Goal: Information Seeking & Learning: Check status

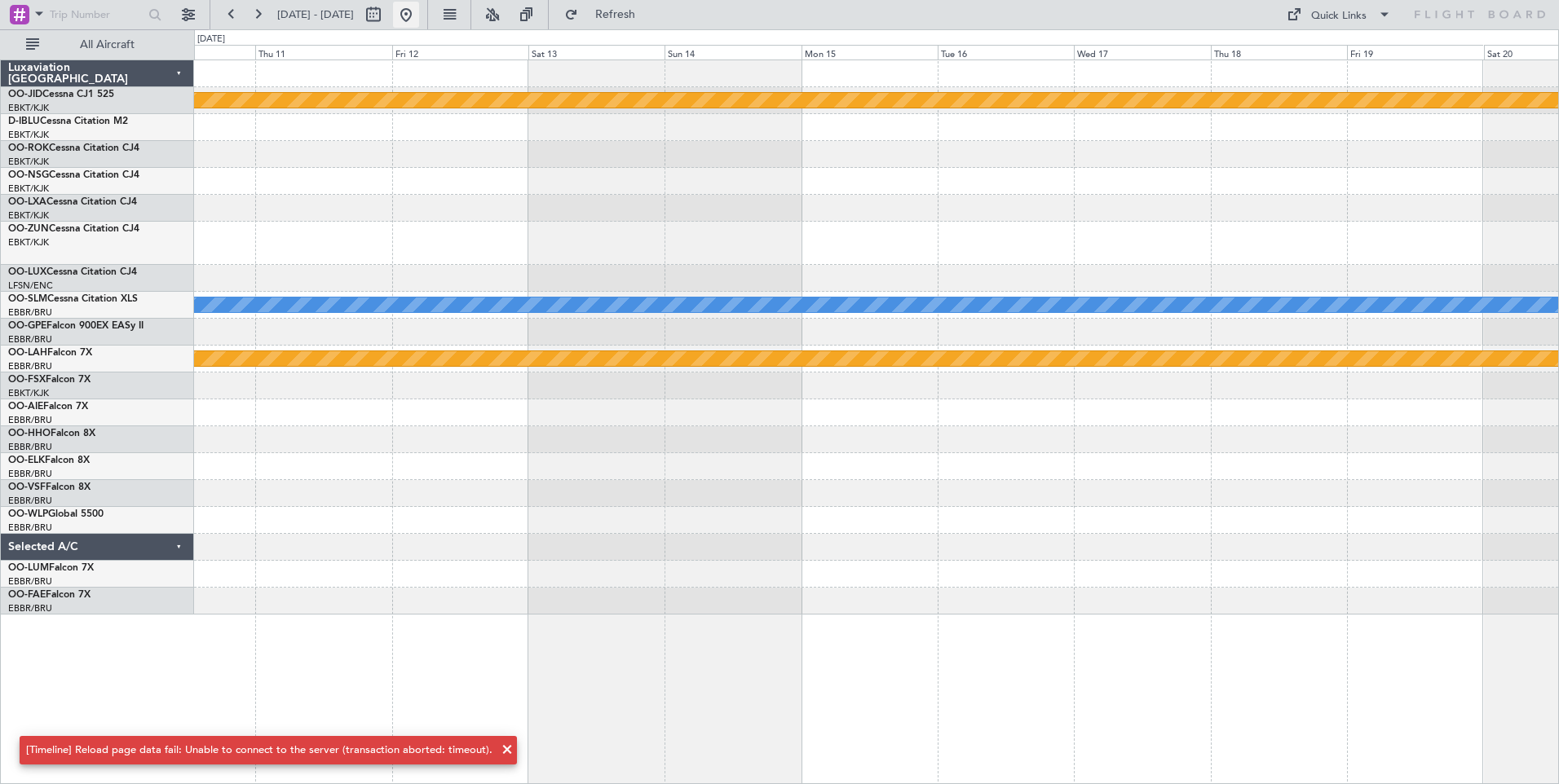
click at [420, 3] on button at bounding box center [407, 15] width 26 height 26
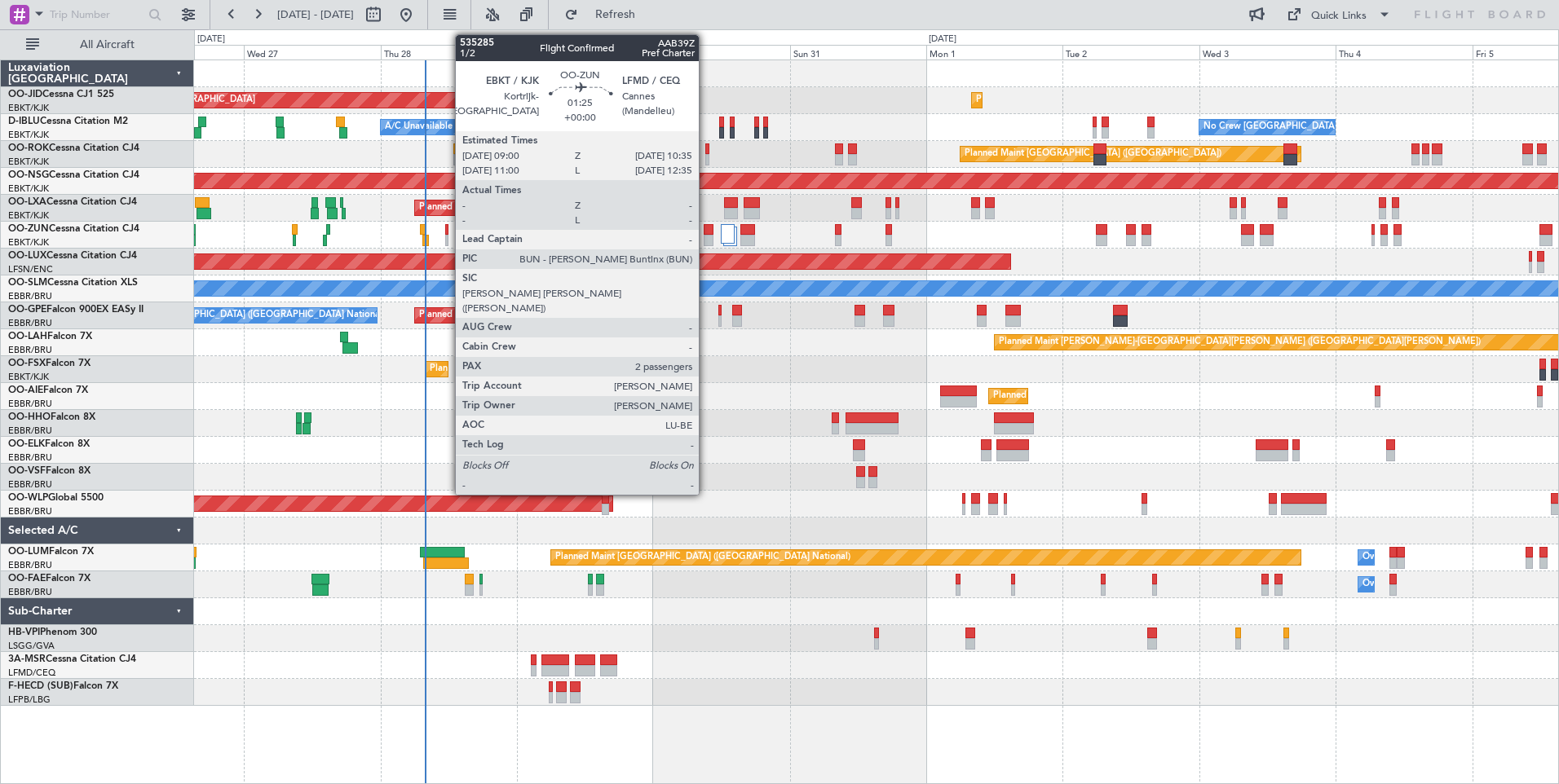
click at [706, 238] on div at bounding box center [709, 241] width 9 height 11
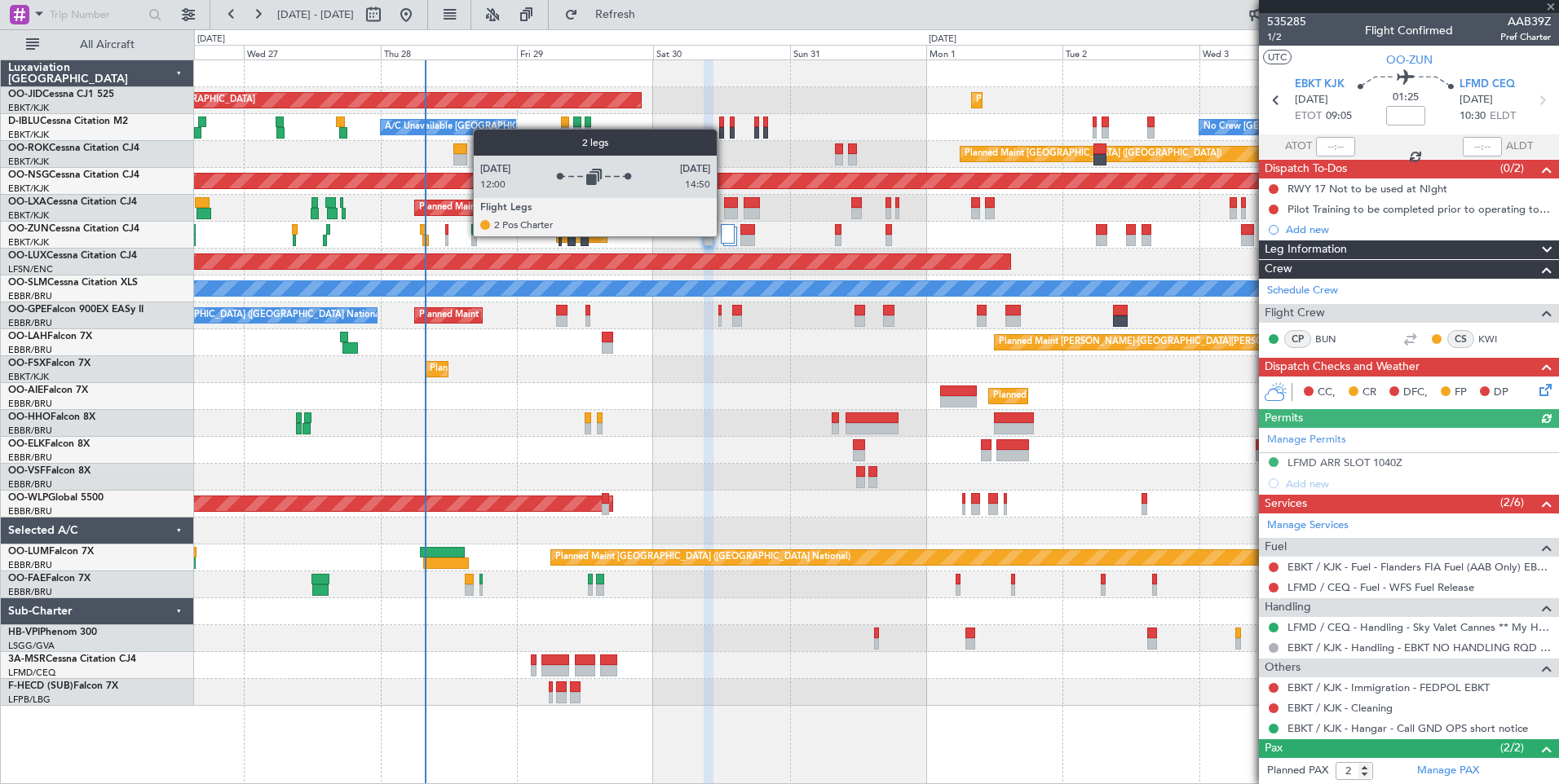
click at [724, 236] on div at bounding box center [727, 234] width 14 height 20
click at [687, 282] on div "A/C Unavailable [GEOGRAPHIC_DATA]" at bounding box center [968, 289] width 3906 height 15
click at [727, 232] on div at bounding box center [727, 234] width 14 height 20
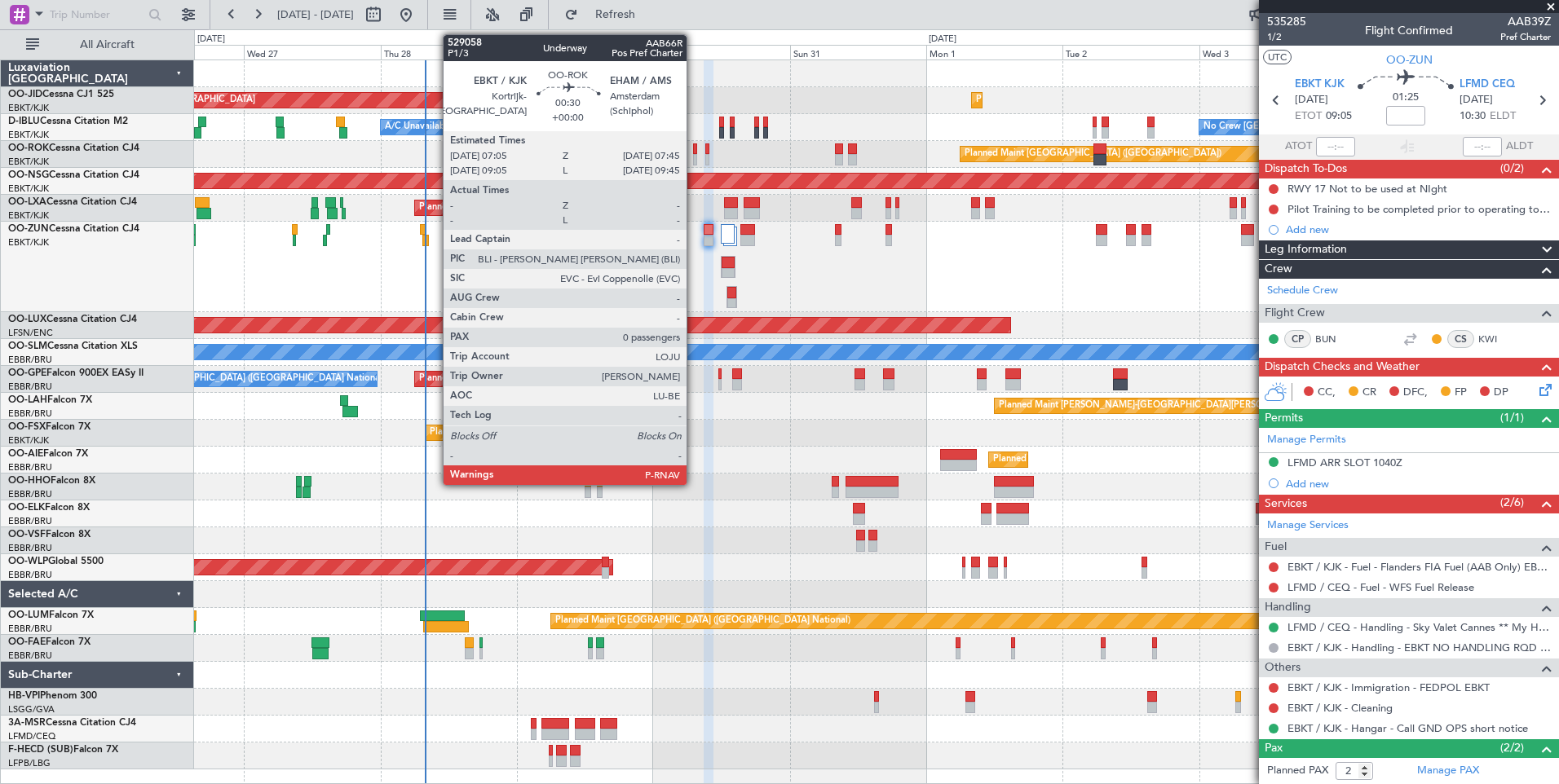
click at [694, 152] on div at bounding box center [695, 149] width 4 height 11
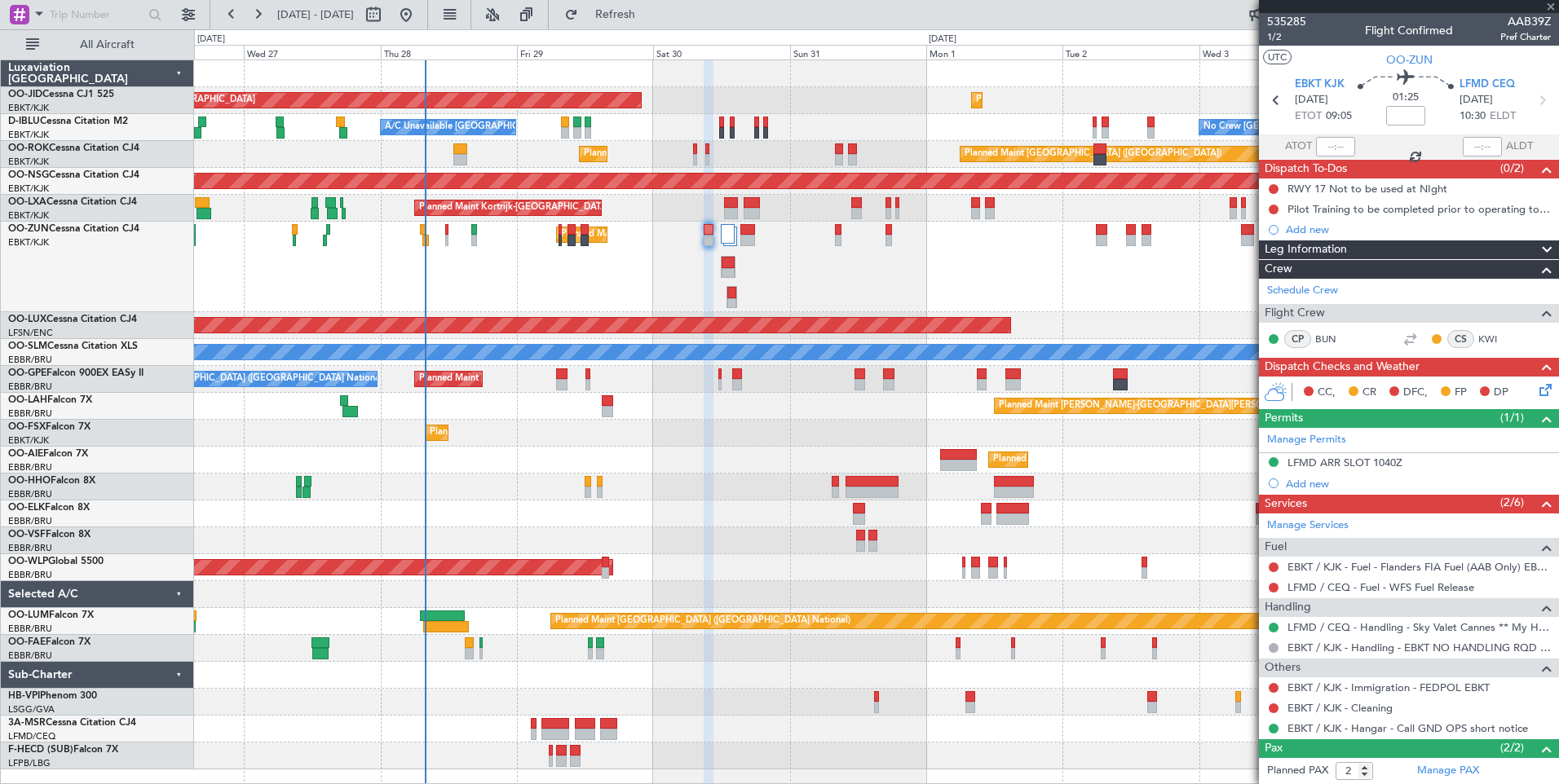
type input "0"
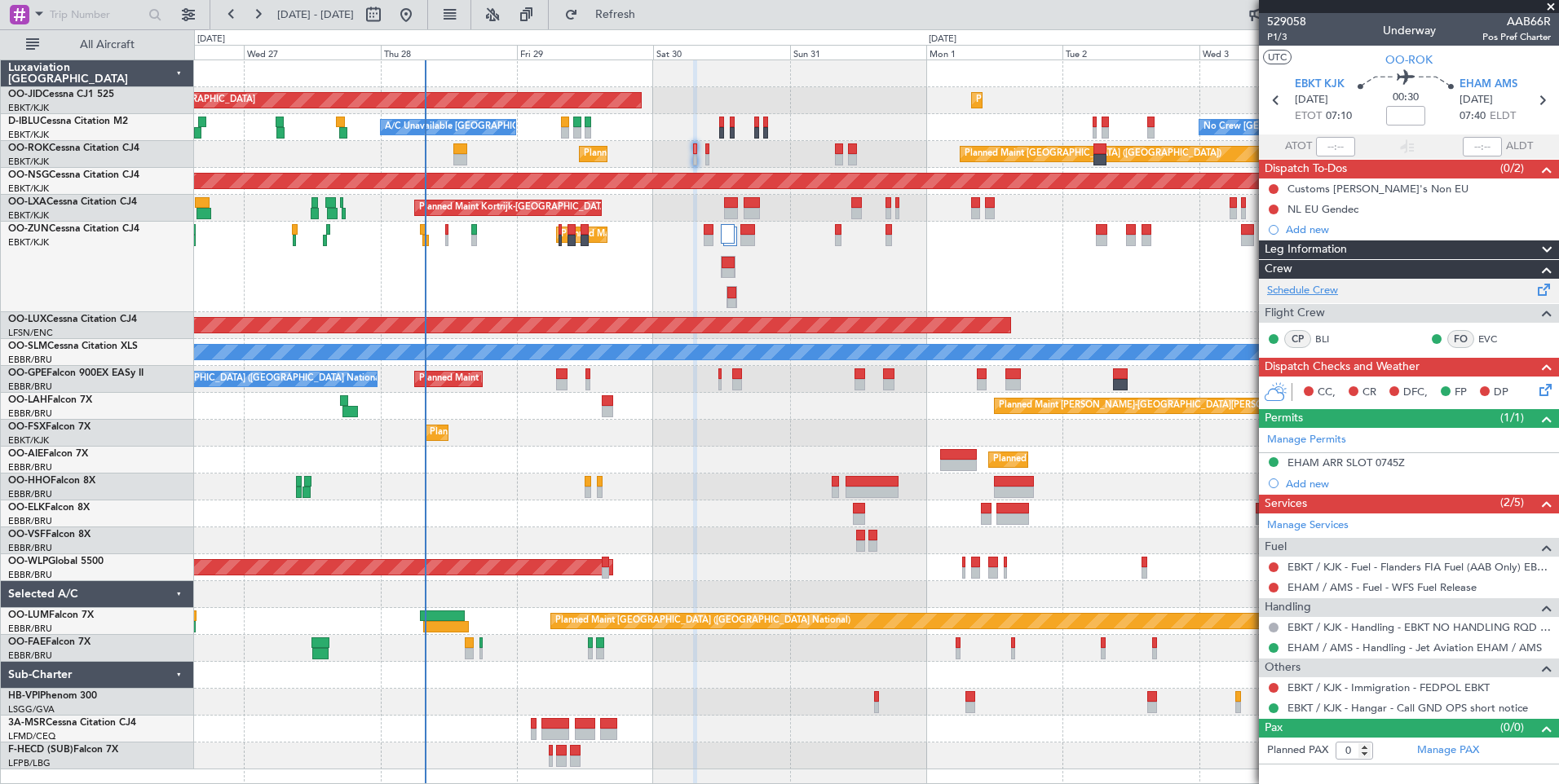
click at [1304, 292] on link "Schedule Crew" at bounding box center [1303, 290] width 71 height 16
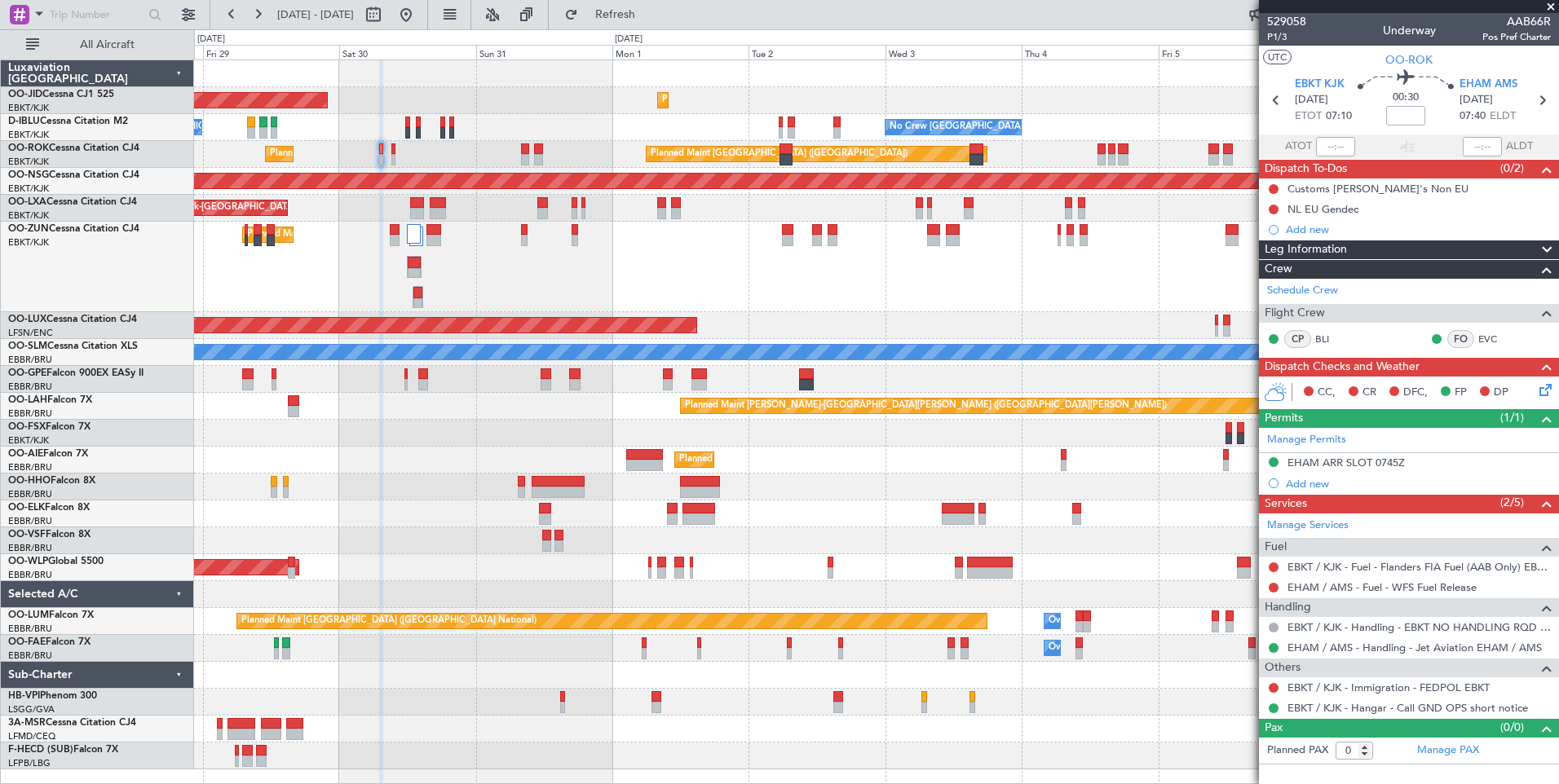
click at [819, 368] on div "Planned Maint Brussels (Brussels National) Planned Maint Brussels (Brussels Nat…" at bounding box center [876, 379] width 1364 height 27
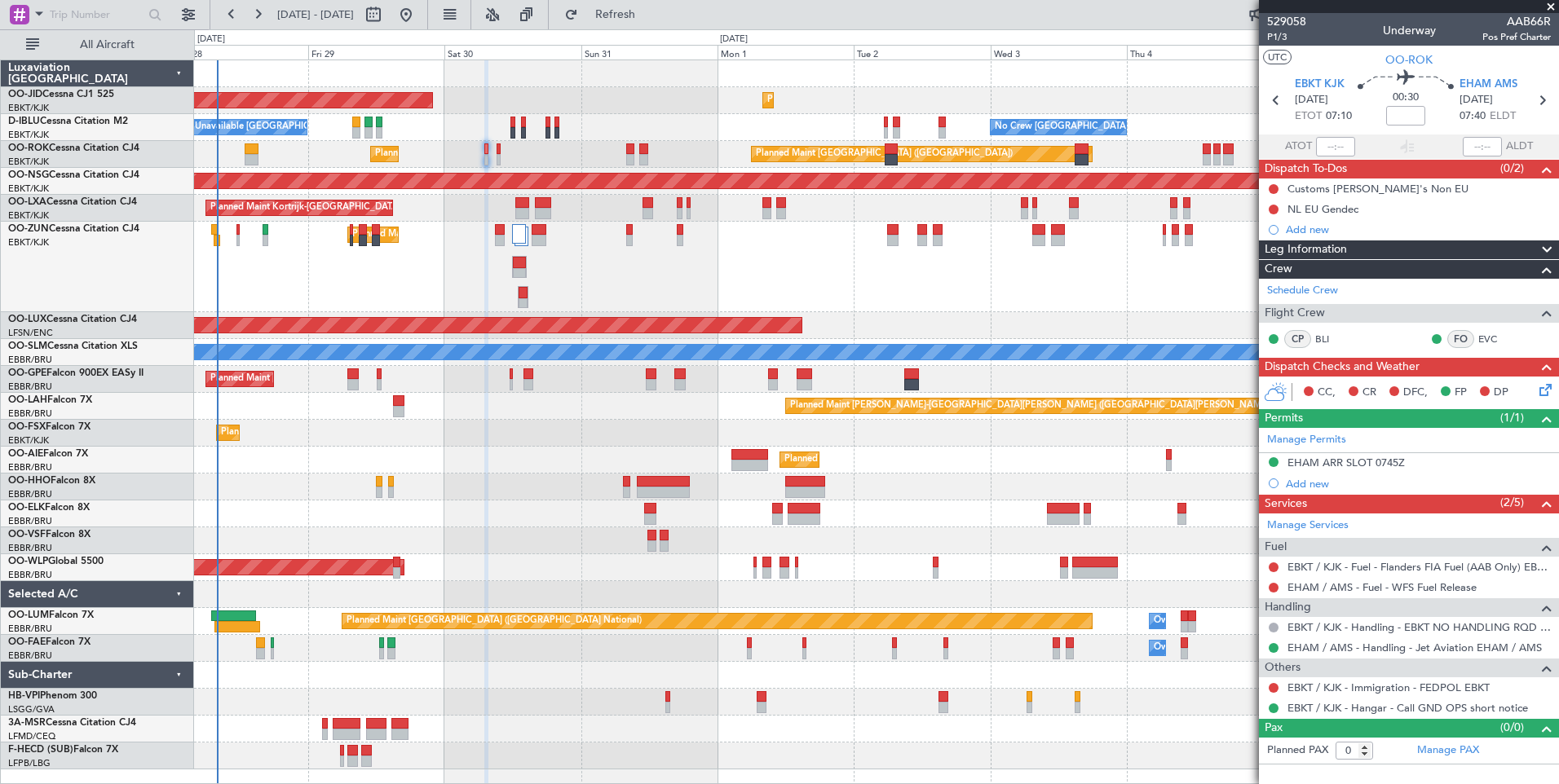
click at [939, 283] on div "Planned Maint Kortrijk-[GEOGRAPHIC_DATA]" at bounding box center [876, 267] width 1364 height 90
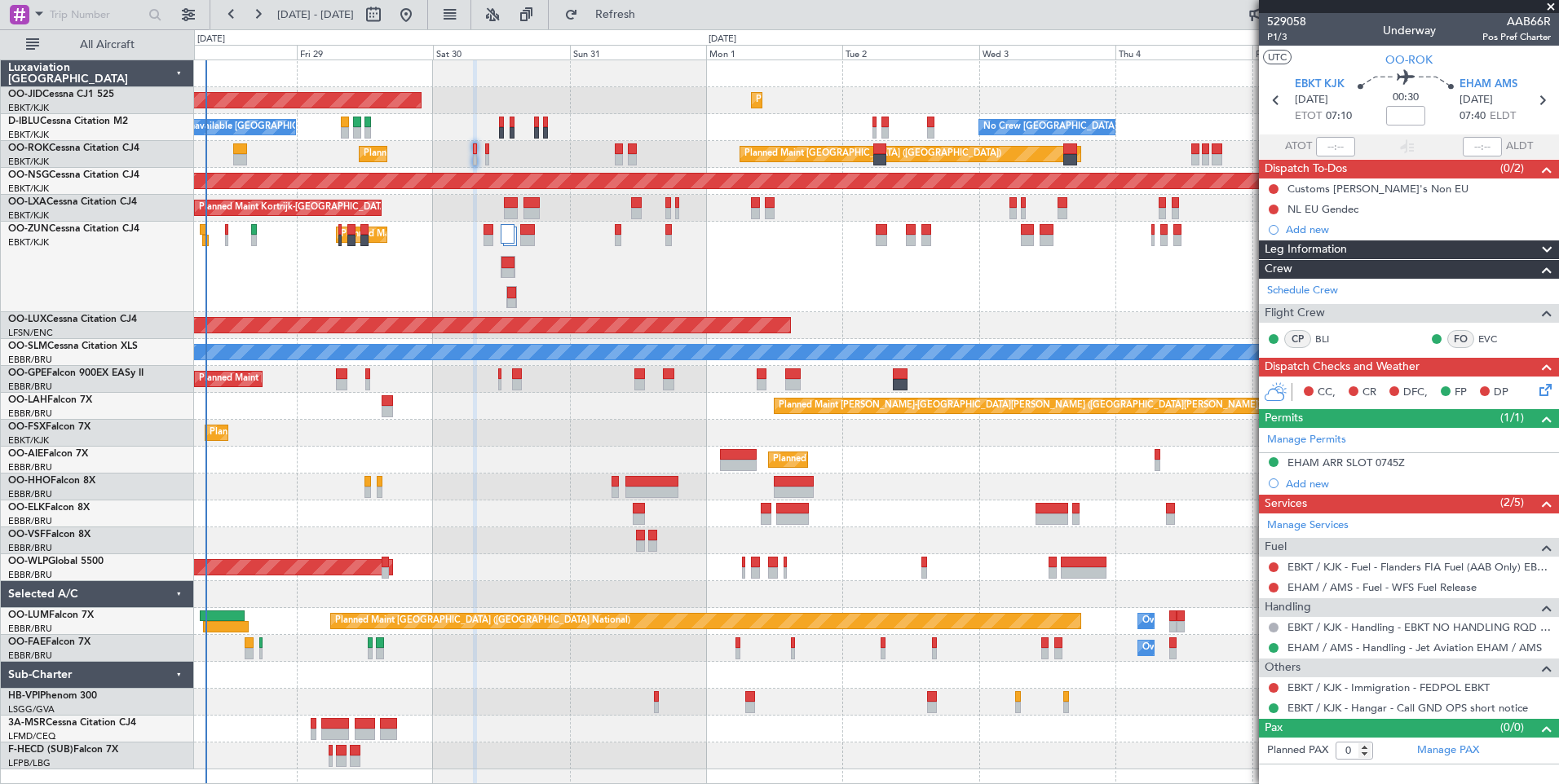
click at [701, 279] on div "Planned Maint Kortrijk-[GEOGRAPHIC_DATA]" at bounding box center [876, 267] width 1364 height 90
click at [538, 446] on div "Planned Maint Kortrijk-Wevelgem Planned Maint Kortrijk-Wevelgem" at bounding box center [876, 433] width 1364 height 27
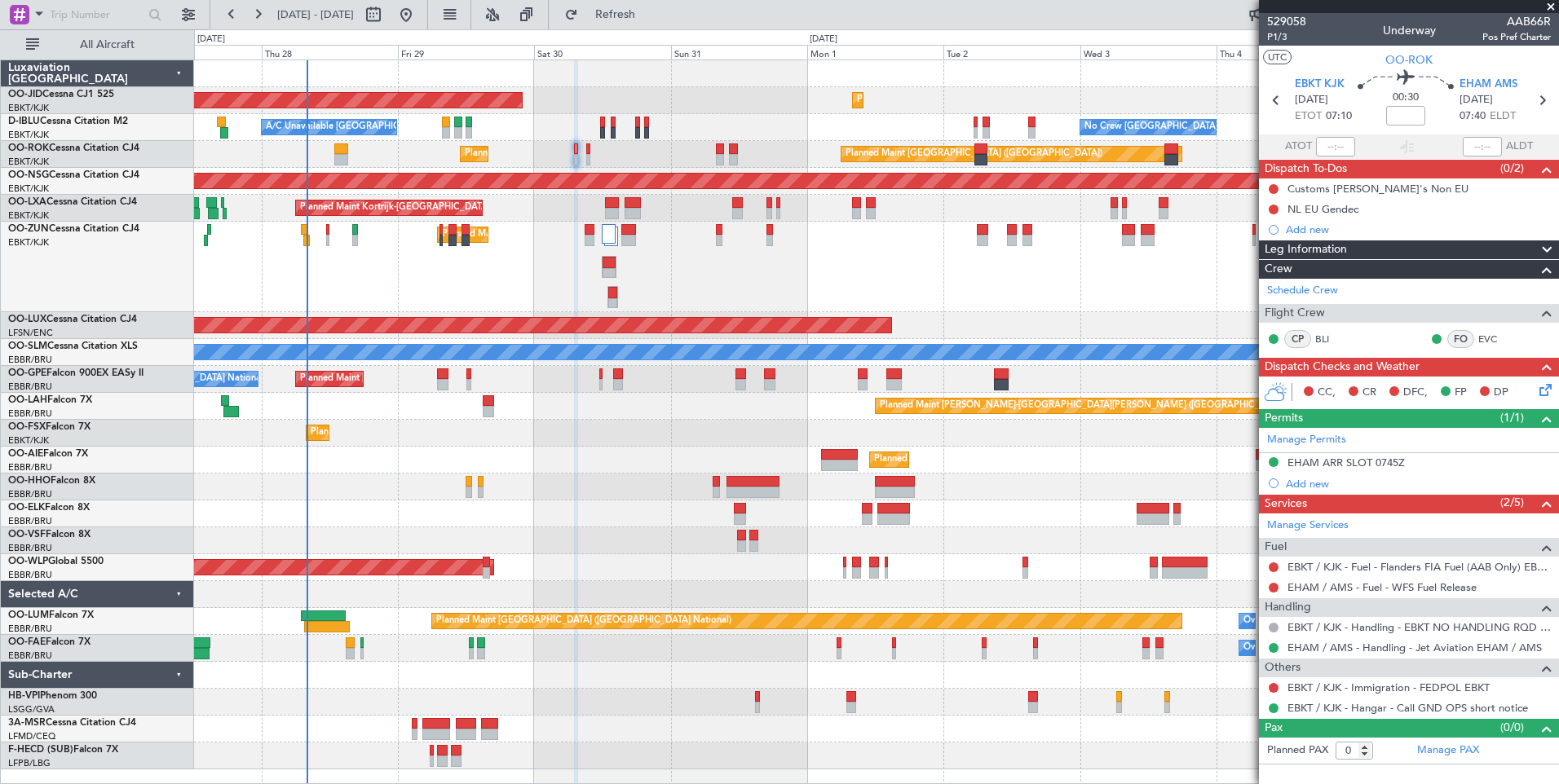
click at [952, 703] on div "Planned Maint Kortrijk-Wevelgem AOG Maint Kortrijk-Wevelgem Planned Maint Paris…" at bounding box center [876, 415] width 1364 height 709
